Goal: Transaction & Acquisition: Purchase product/service

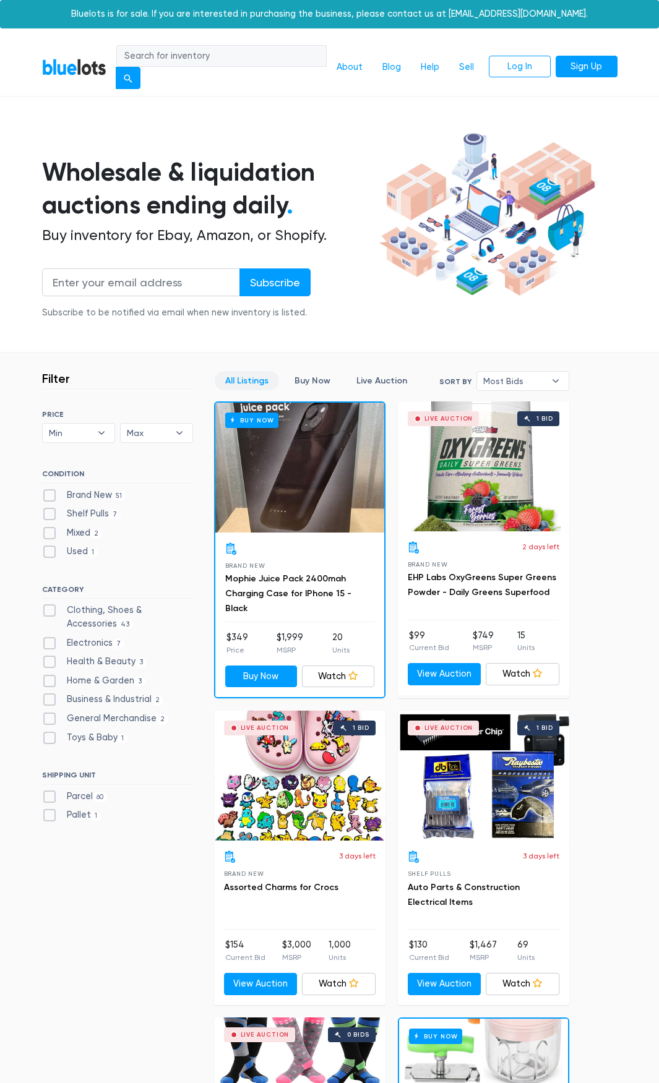
click at [119, 658] on label "Health & Beauty 3" at bounding box center [94, 662] width 105 height 14
click at [50, 658] on Beauty"] "Health & Beauty 3" at bounding box center [46, 659] width 8 height 8
checkbox Beauty"] "true"
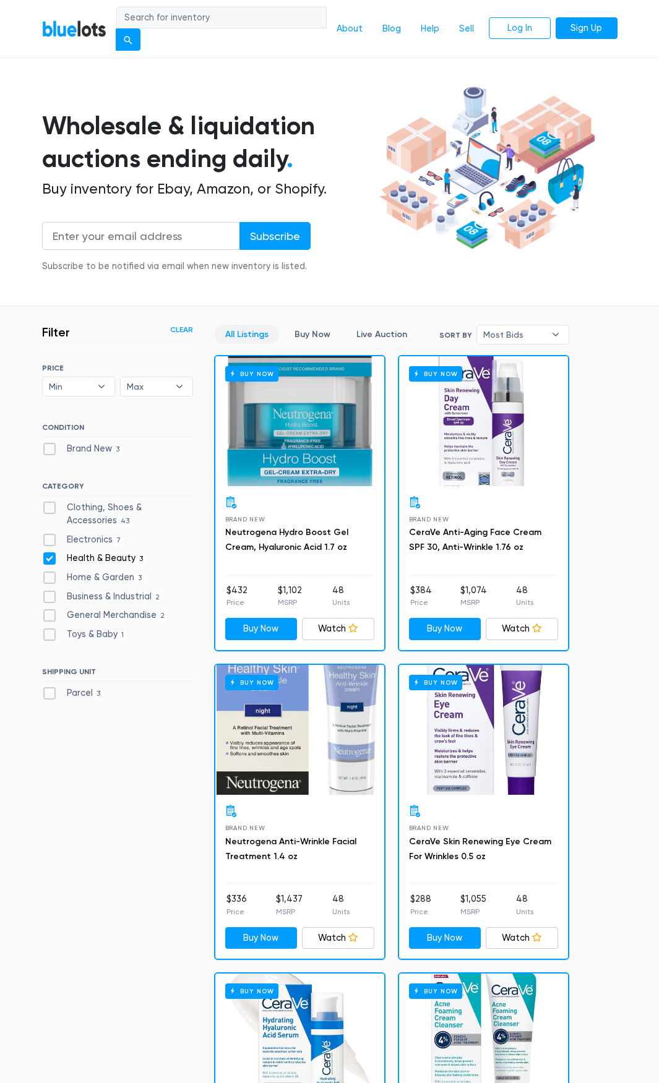
scroll to position [43, 0]
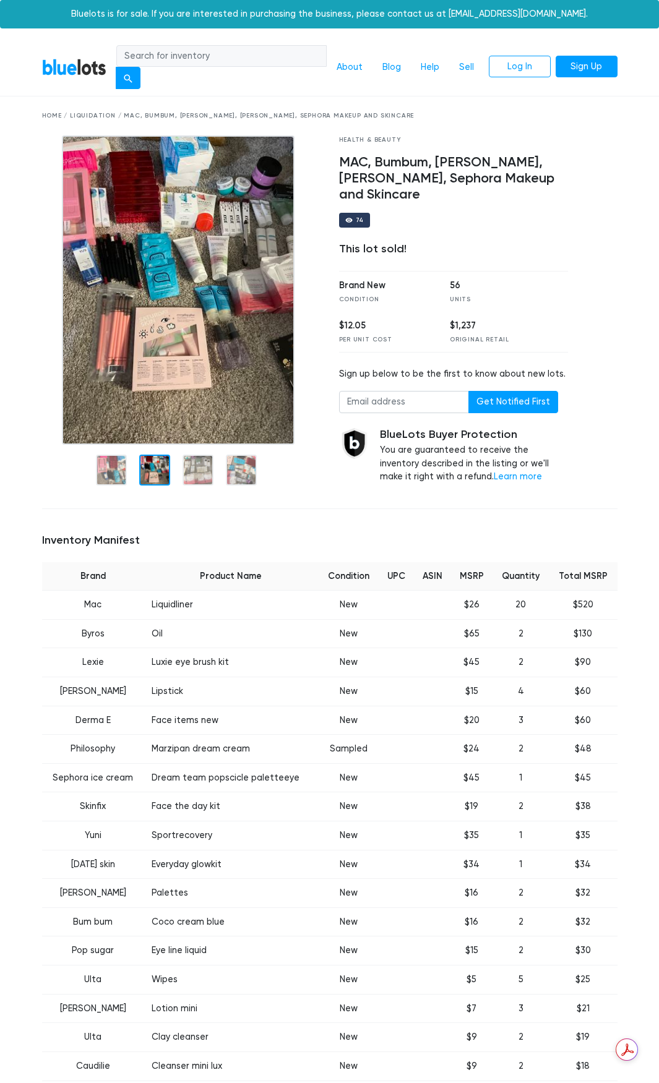
click at [152, 472] on div at bounding box center [154, 470] width 31 height 31
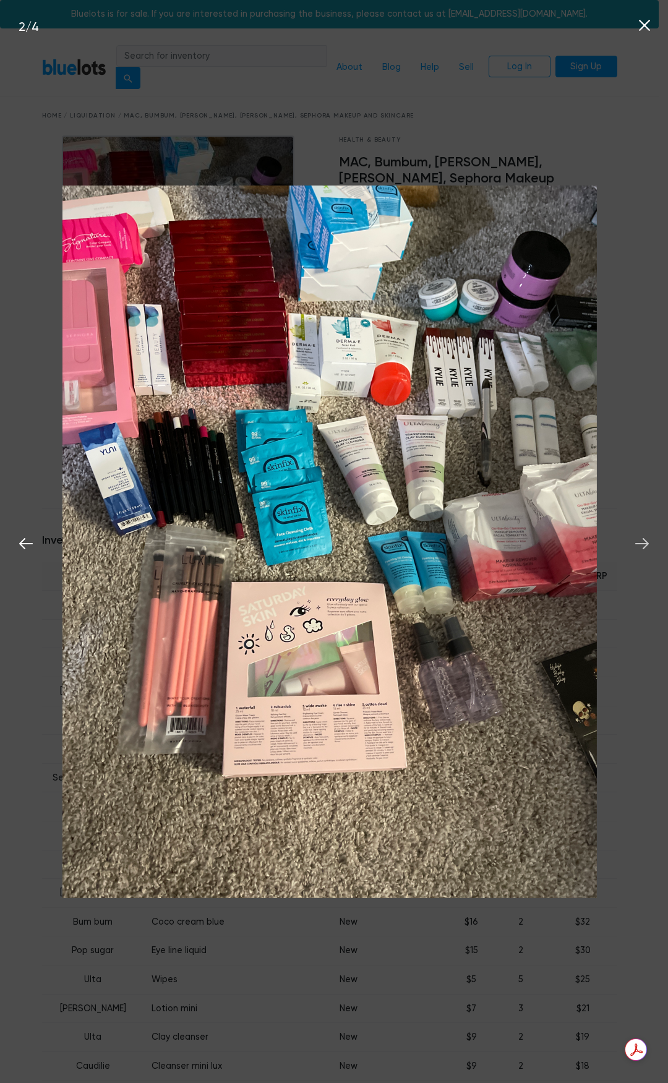
click at [642, 541] on icon at bounding box center [642, 543] width 19 height 19
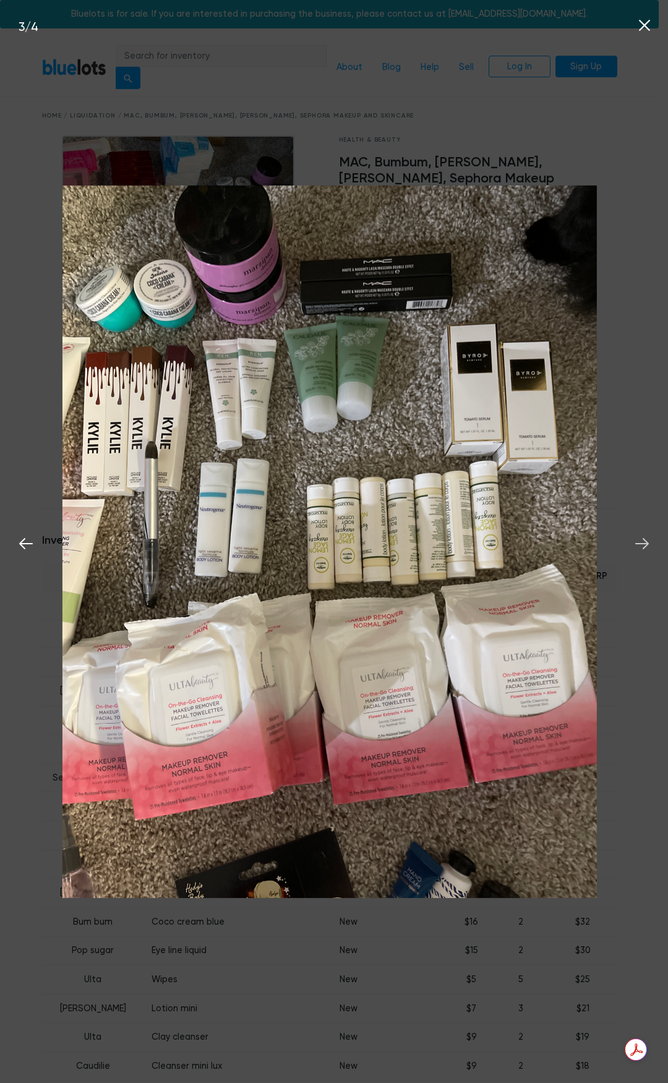
click at [642, 541] on icon at bounding box center [642, 543] width 19 height 19
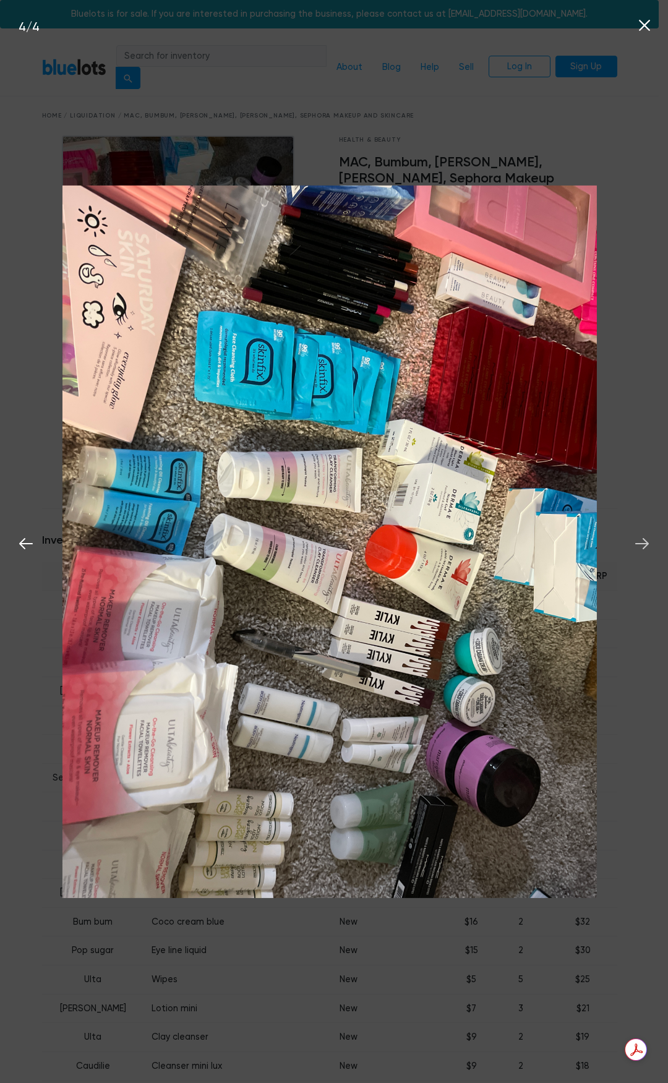
click at [648, 544] on icon at bounding box center [642, 543] width 14 height 11
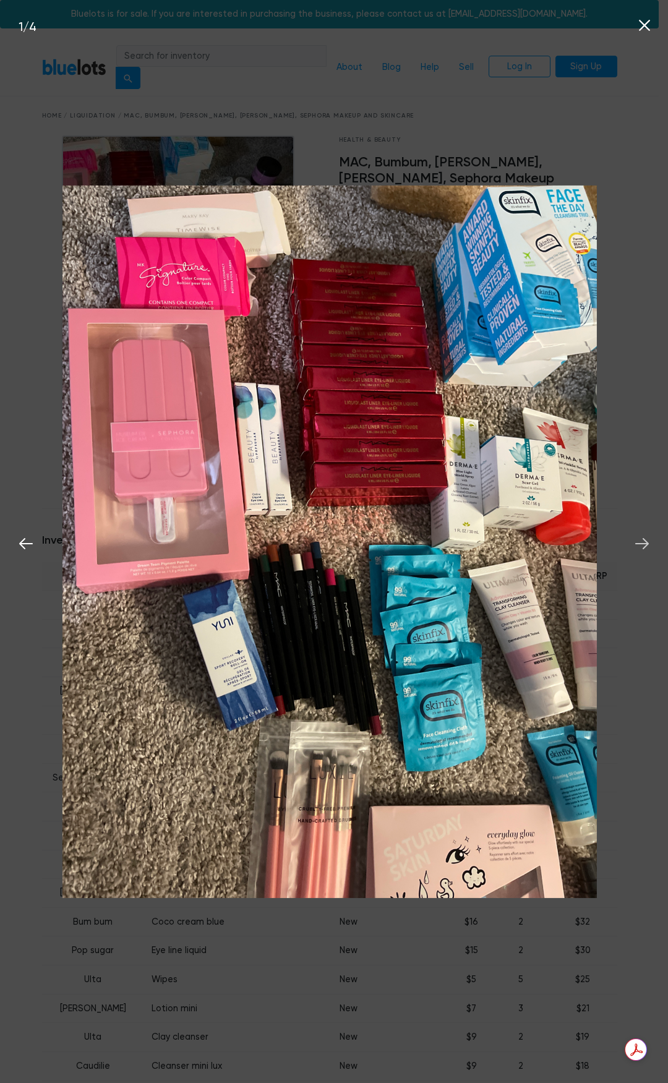
click at [648, 544] on icon at bounding box center [642, 543] width 14 height 11
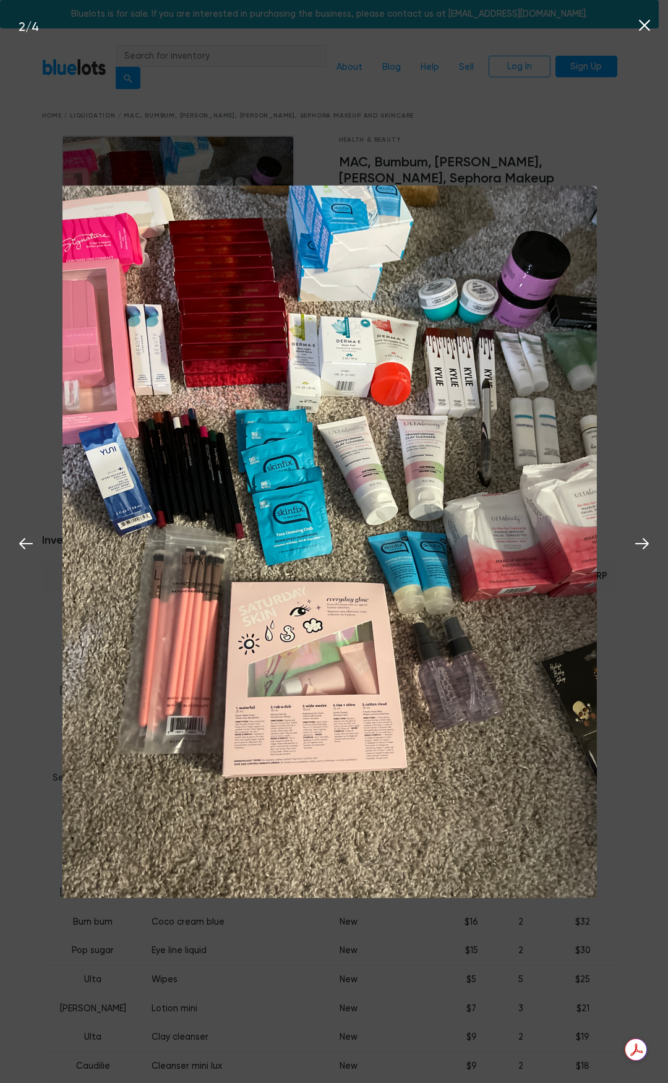
click at [644, 24] on icon at bounding box center [644, 25] width 11 height 11
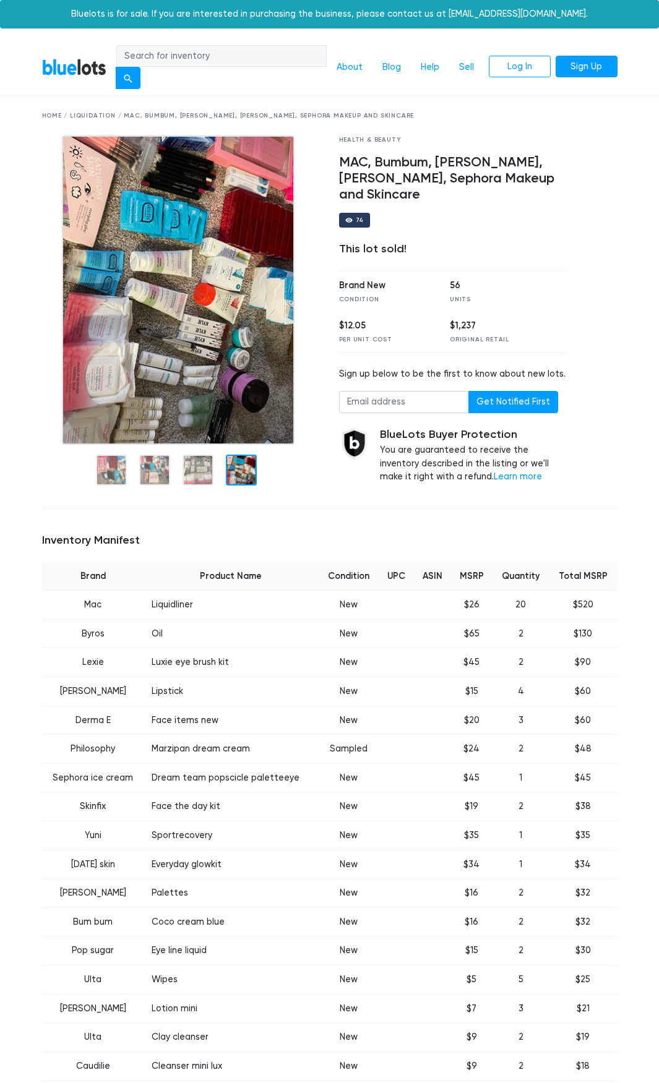
click at [92, 114] on div "Home / Liquidation / MAC, Bumbum, Ulta, Kylie, Sephora Makeup and Skincare" at bounding box center [329, 115] width 575 height 9
click at [51, 116] on div "Home / Liquidation / MAC, Bumbum, Ulta, Kylie, Sephora Makeup and Skincare" at bounding box center [329, 115] width 575 height 9
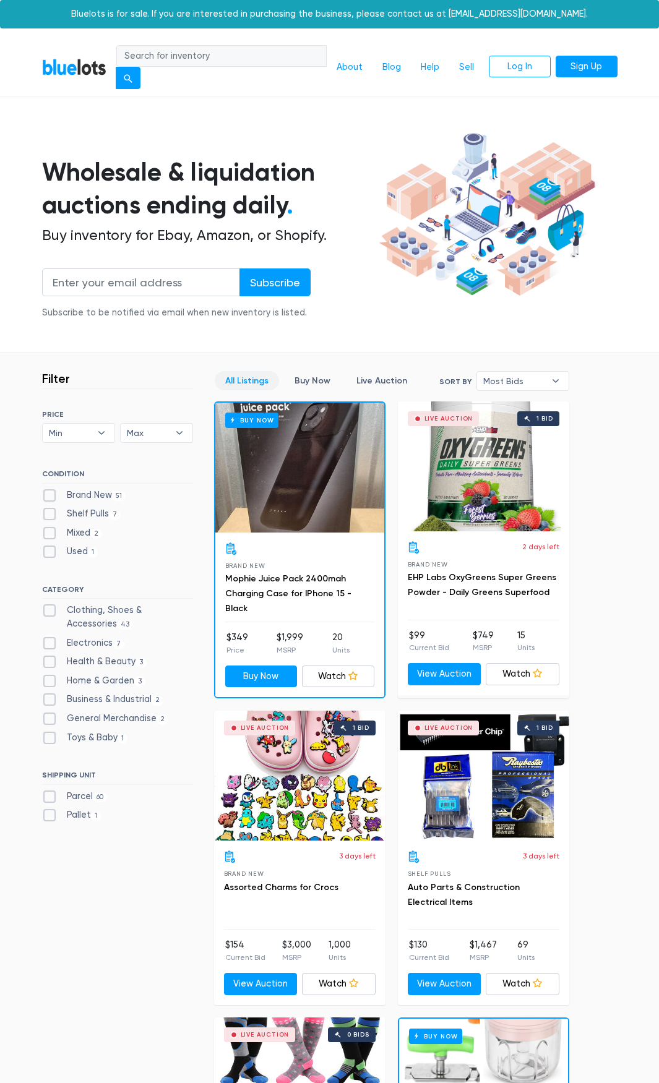
click at [54, 496] on label "Brand New 51" at bounding box center [84, 496] width 84 height 14
click at [50, 496] on New"] "Brand New 51" at bounding box center [46, 493] width 8 height 8
checkbox New"] "true"
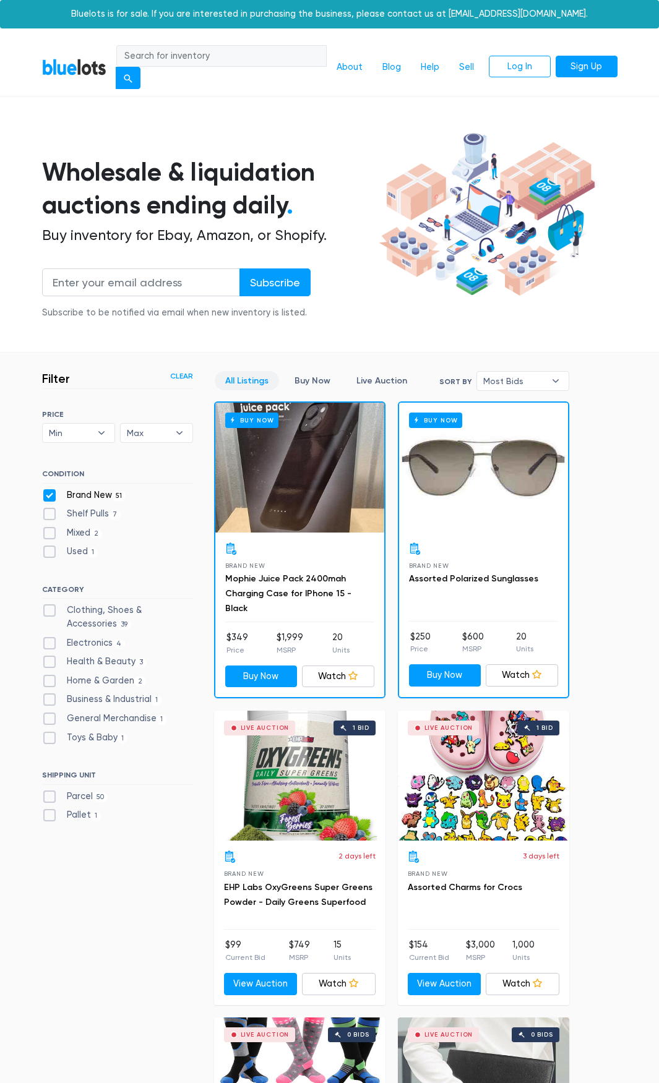
click at [51, 494] on label "Brand New 51" at bounding box center [84, 496] width 84 height 14
click at [50, 494] on New"] "Brand New 51" at bounding box center [46, 493] width 8 height 8
checkbox New"] "false"
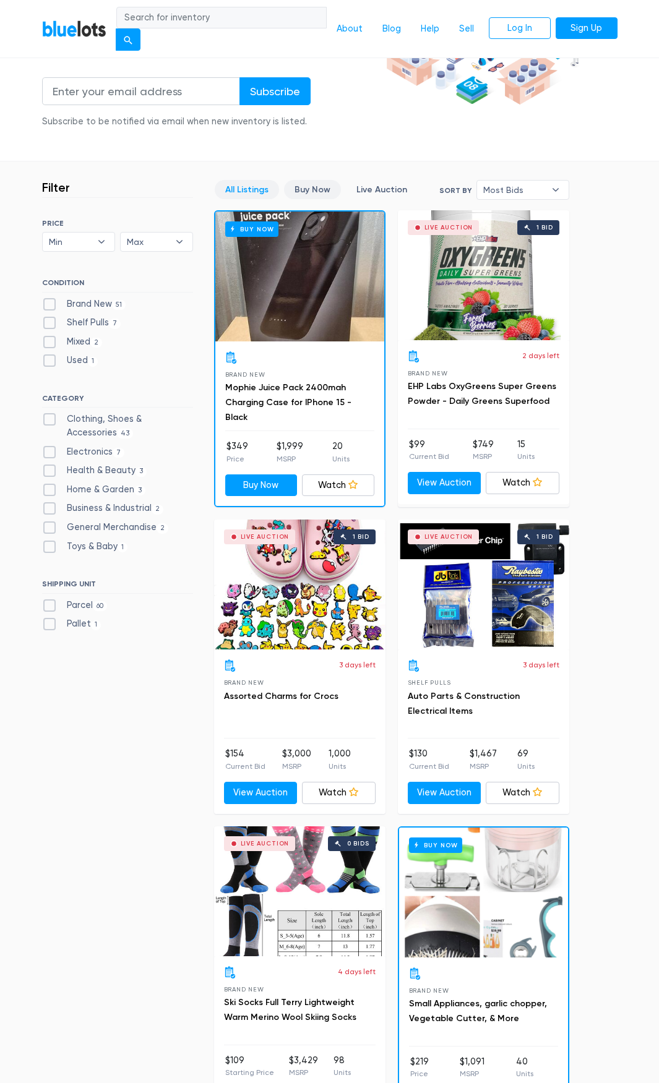
scroll to position [72, 0]
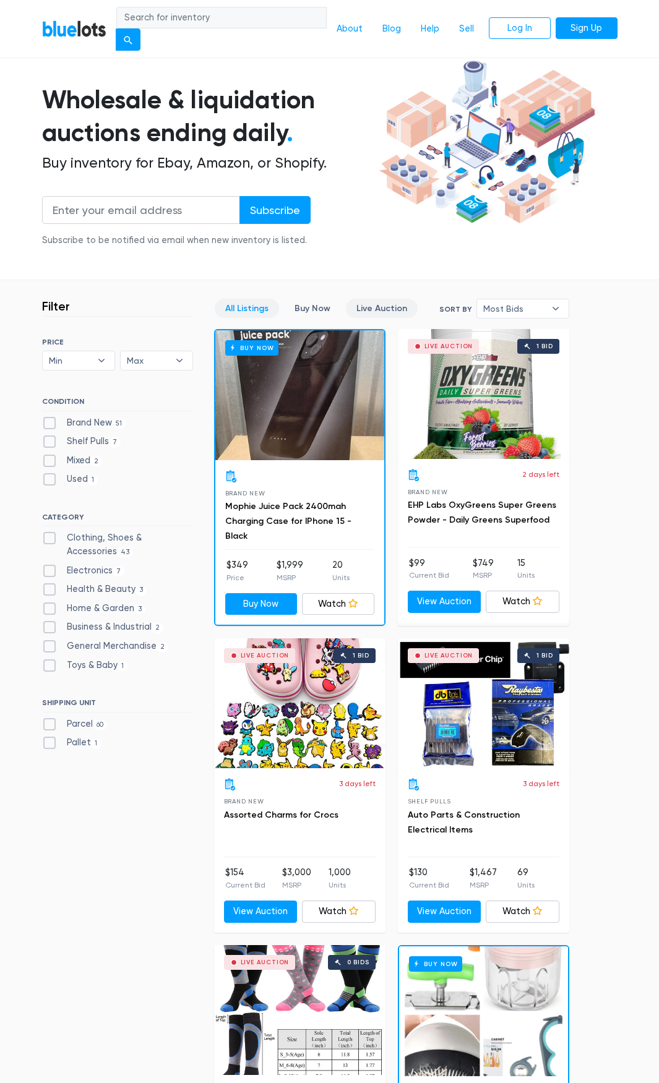
click at [366, 305] on link "Live Auction" at bounding box center [382, 308] width 72 height 19
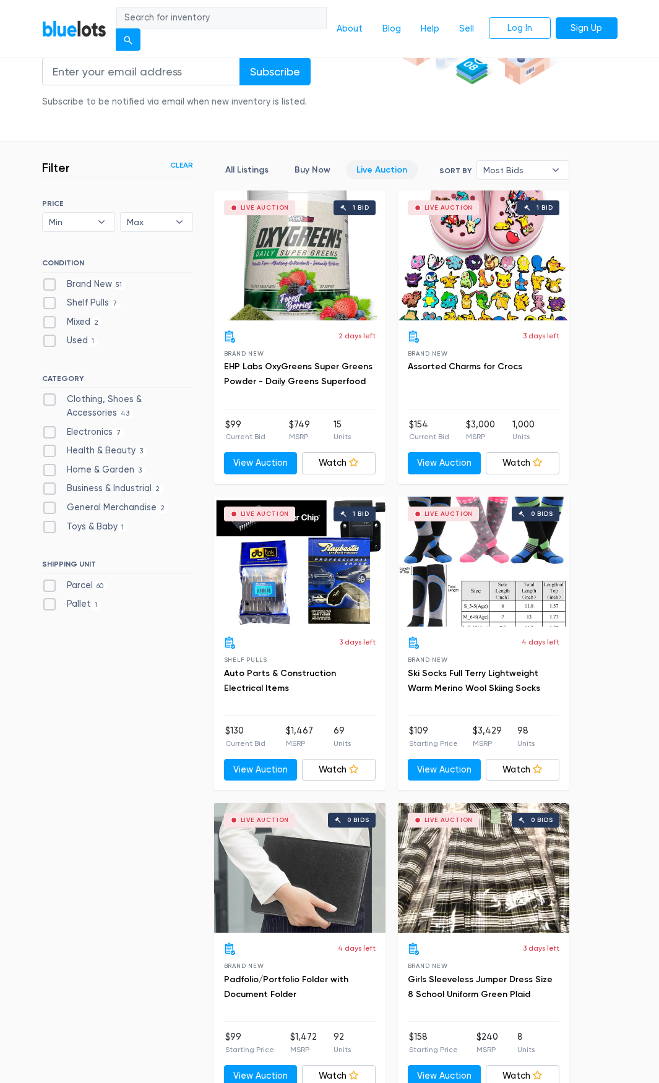
scroll to position [72, 0]
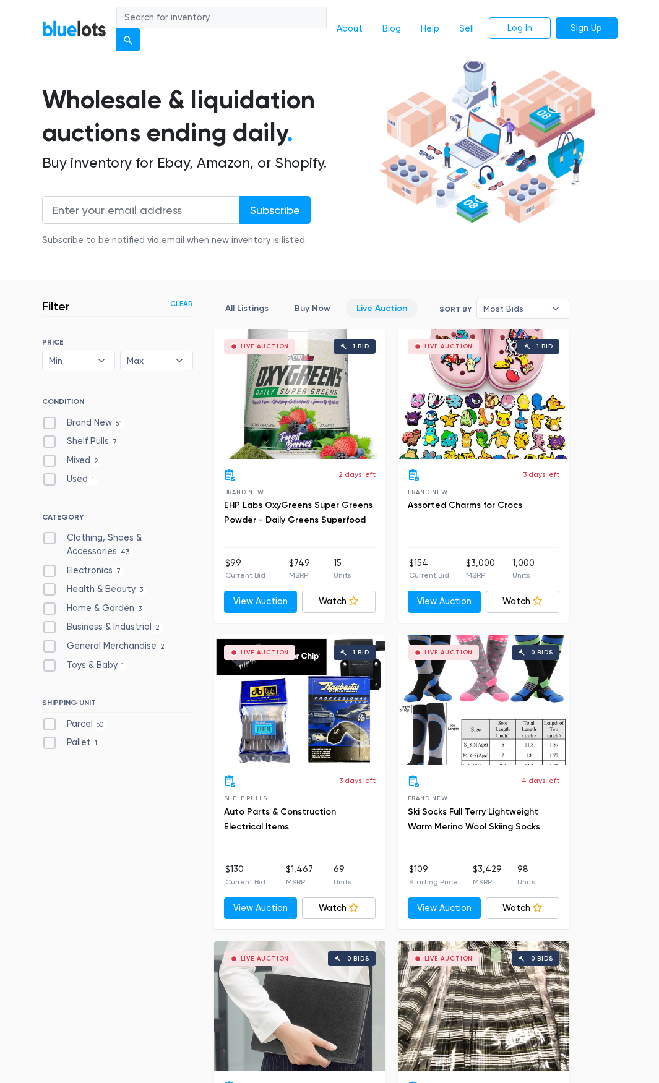
click at [48, 590] on label "Health & Beauty 3" at bounding box center [94, 590] width 105 height 14
click at [48, 590] on Beauty"] "Health & Beauty 3" at bounding box center [46, 587] width 8 height 8
checkbox Beauty"] "true"
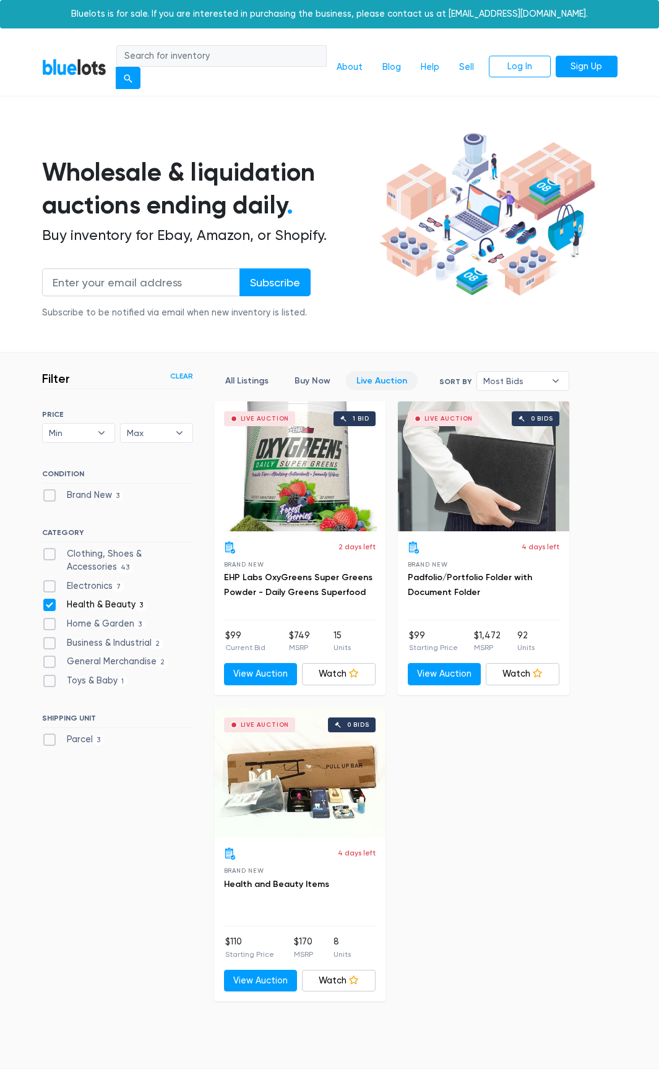
scroll to position [213, 0]
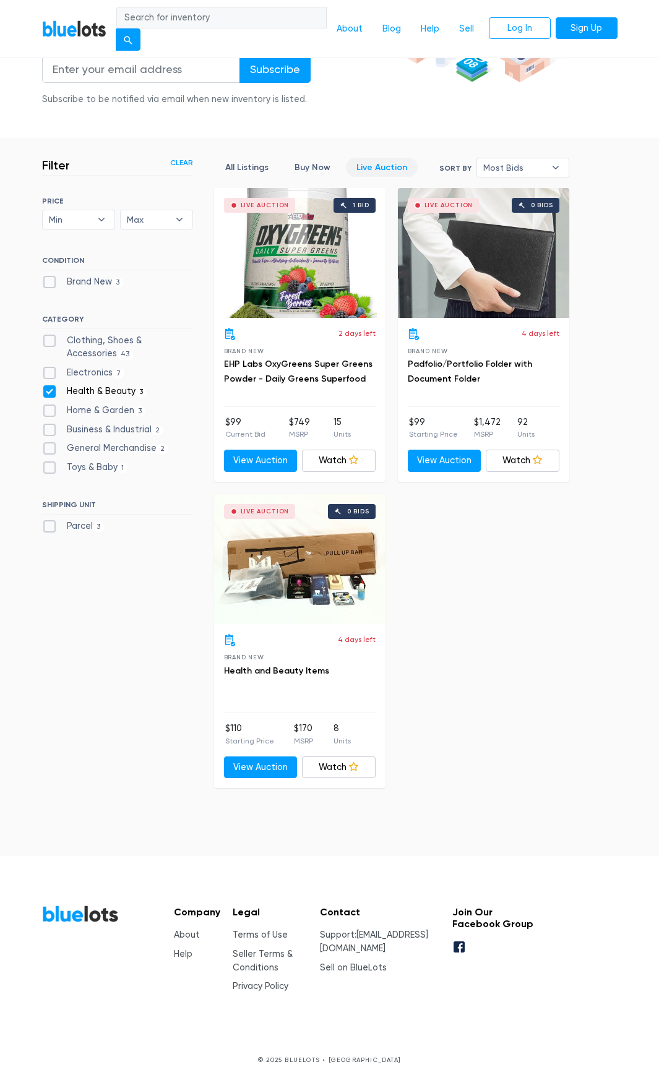
click at [307, 575] on div "Live Auction 0 bids" at bounding box center [299, 559] width 171 height 130
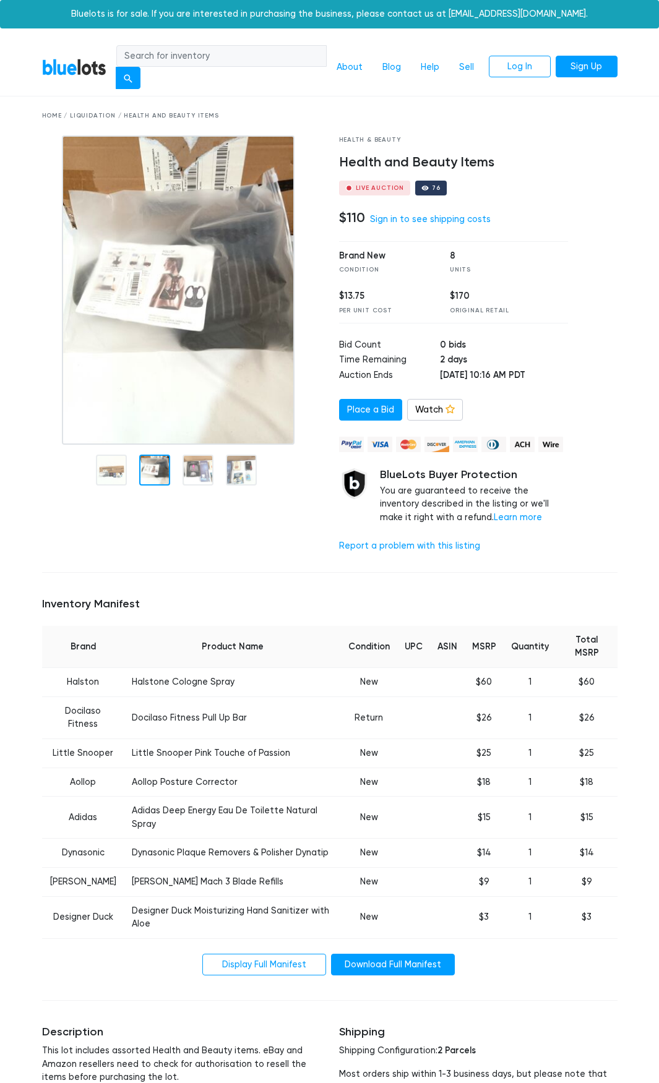
click at [149, 469] on div at bounding box center [154, 470] width 31 height 31
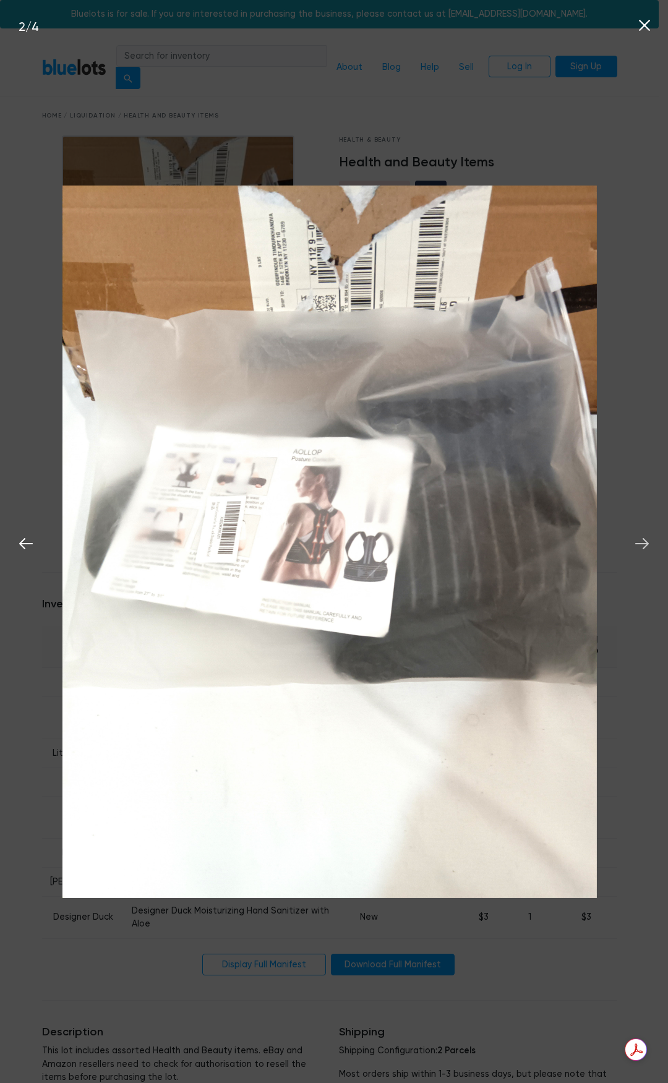
click at [637, 545] on icon at bounding box center [642, 543] width 19 height 19
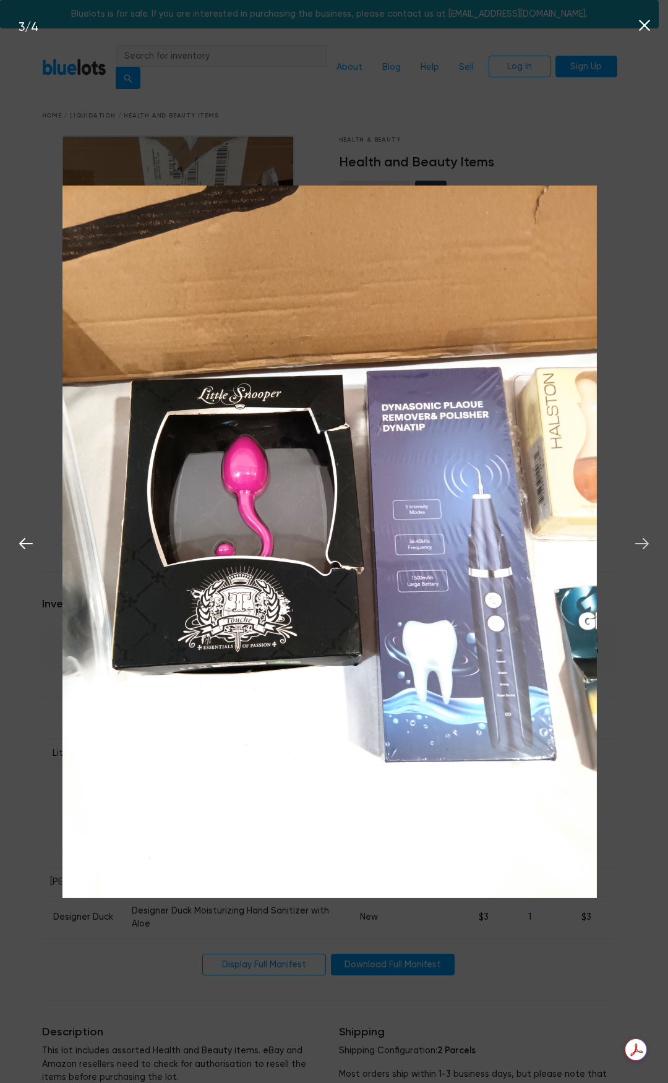
click at [637, 545] on icon at bounding box center [642, 543] width 19 height 19
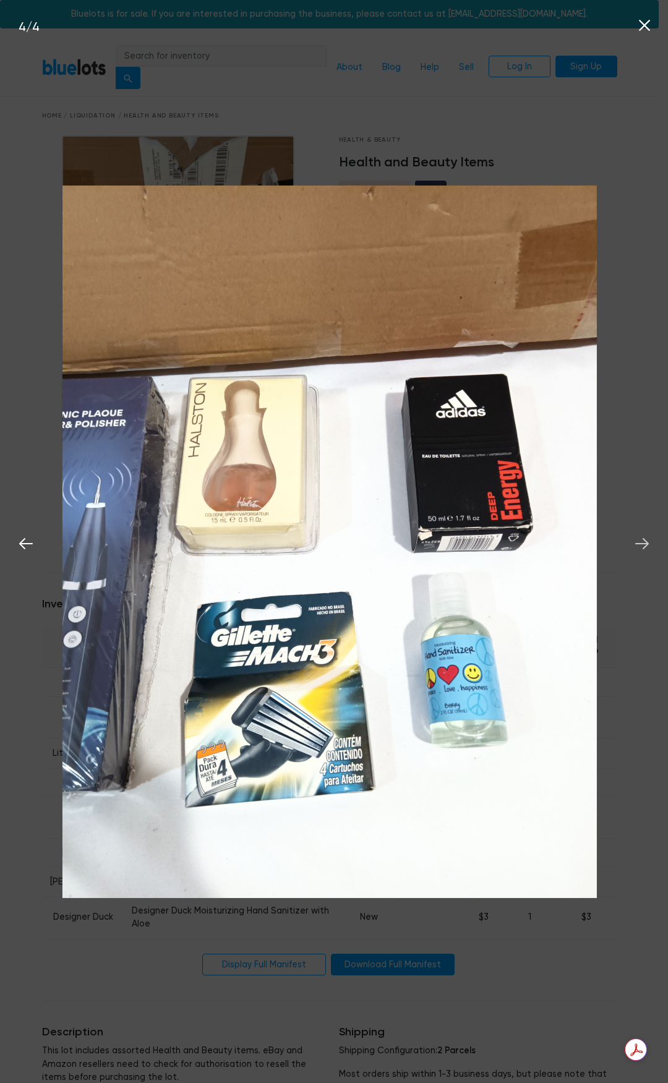
click at [637, 545] on icon at bounding box center [642, 543] width 19 height 19
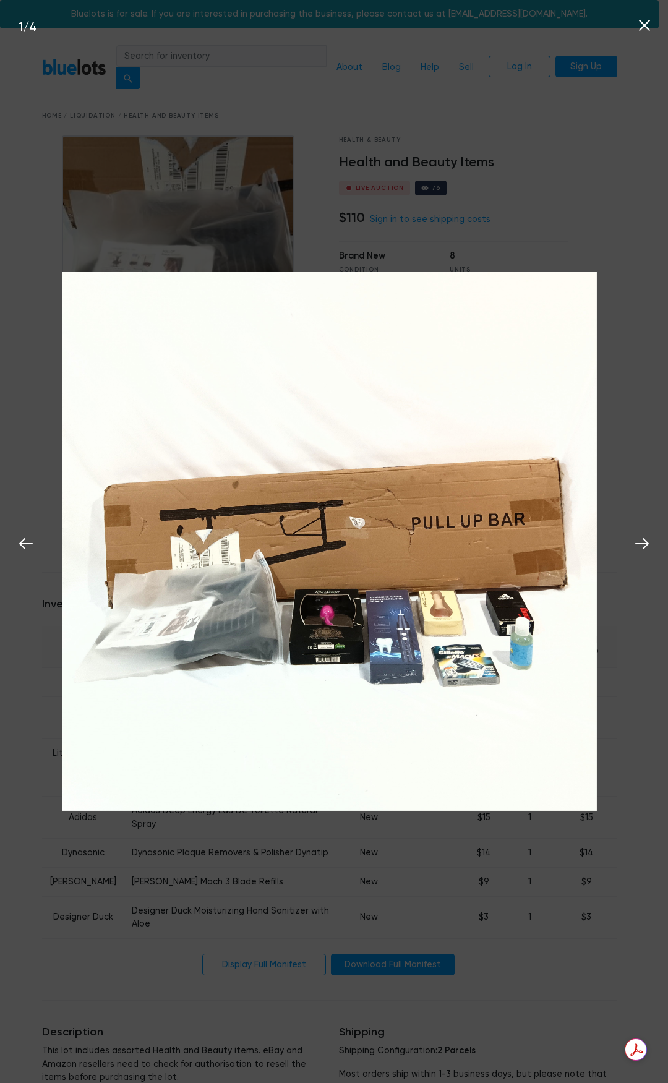
click at [625, 363] on div "1 / 4" at bounding box center [334, 541] width 668 height 1083
